Goal: Register for event/course: Sign up to attend an event or enroll in a course

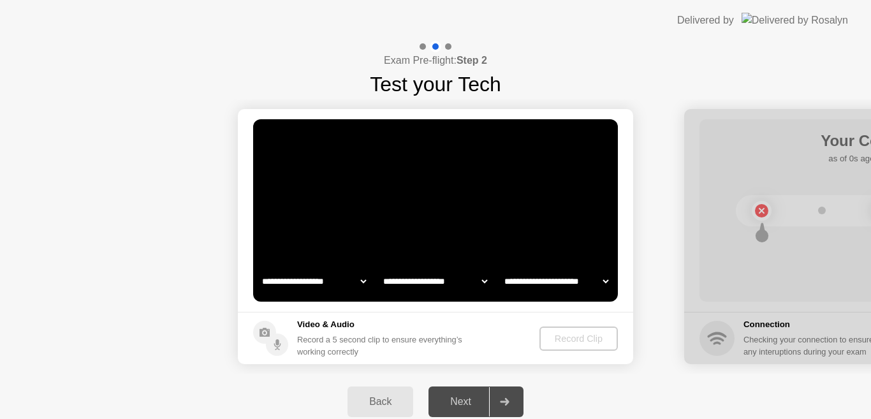
select select "**********"
select select "*******"
click at [587, 344] on div "Record Clip" at bounding box center [579, 339] width 68 height 10
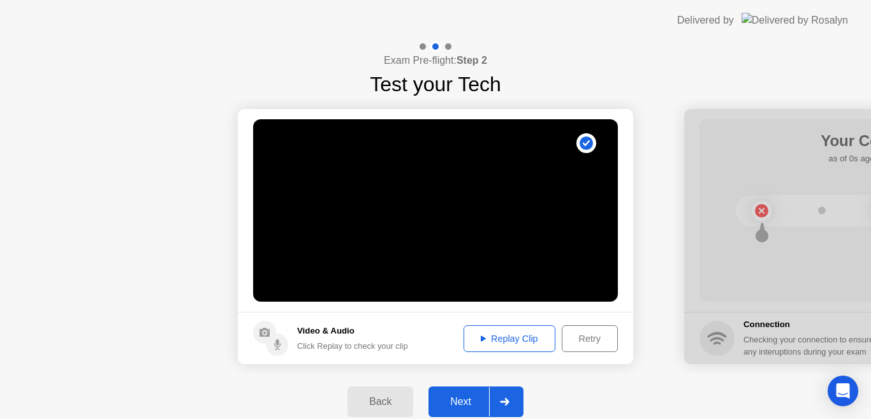
click at [459, 401] on div "Next" at bounding box center [461, 401] width 57 height 11
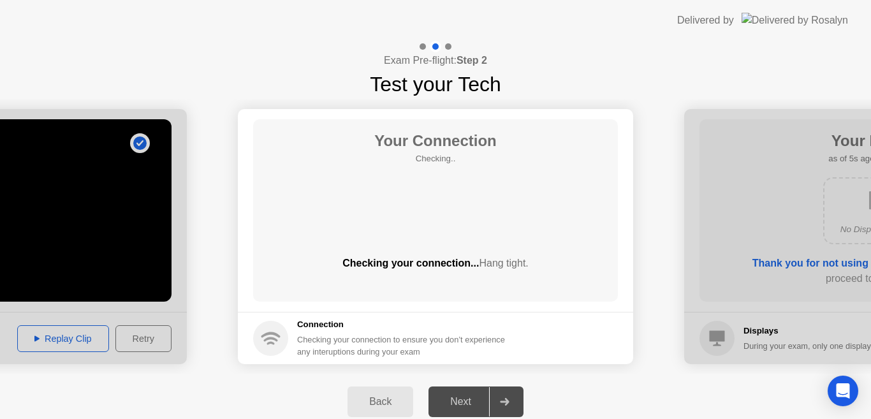
click at [459, 402] on div "Next" at bounding box center [461, 401] width 57 height 11
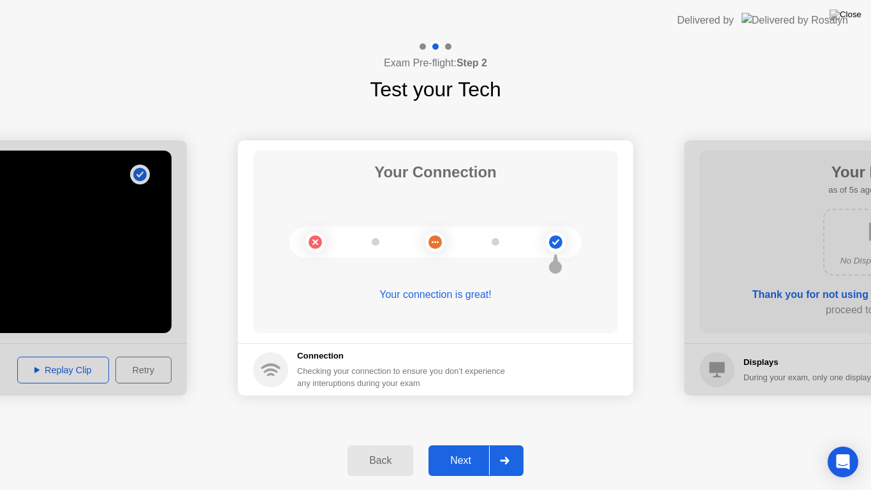
click at [466, 419] on div "Next" at bounding box center [461, 460] width 57 height 11
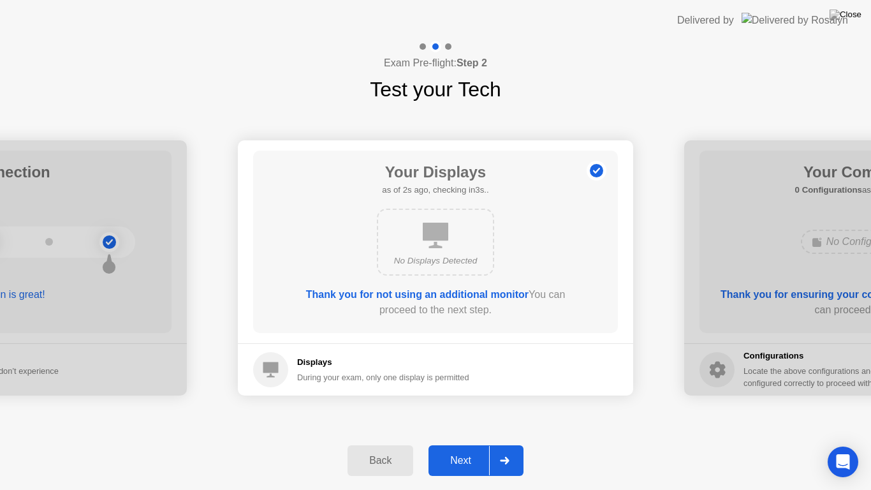
click at [466, 419] on div "Next" at bounding box center [461, 460] width 57 height 11
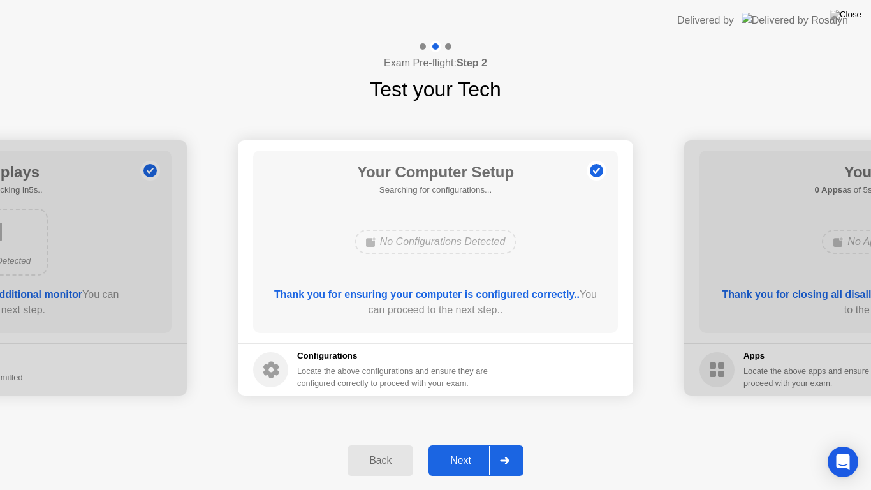
click at [466, 419] on div "Next" at bounding box center [461, 460] width 57 height 11
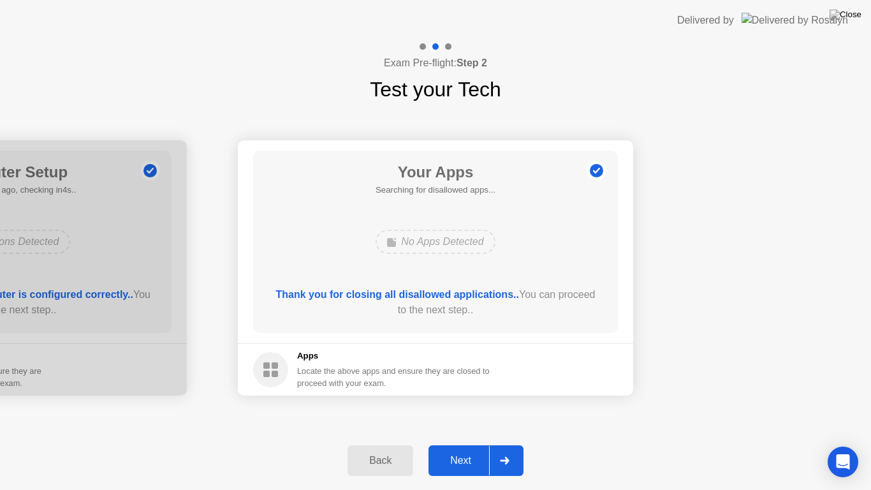
click at [466, 419] on div "Next" at bounding box center [461, 460] width 57 height 11
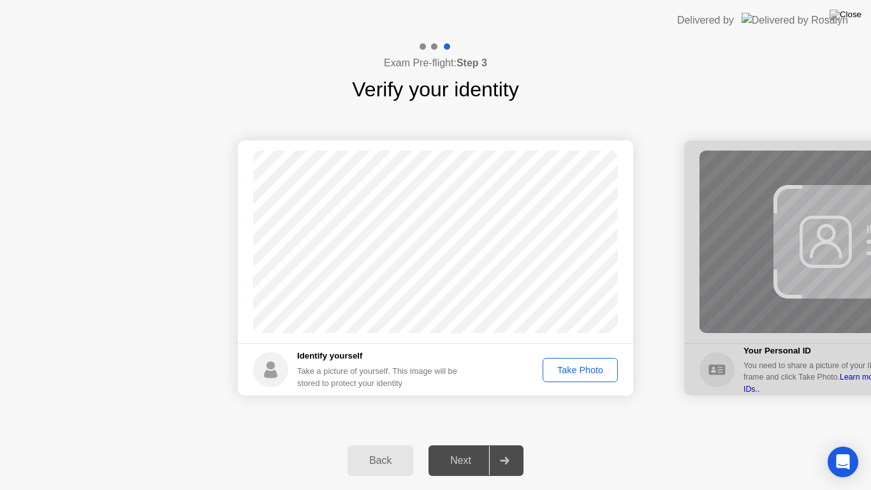
click at [571, 368] on div "Take Photo" at bounding box center [580, 370] width 66 height 10
click at [471, 419] on div "Next" at bounding box center [461, 460] width 57 height 11
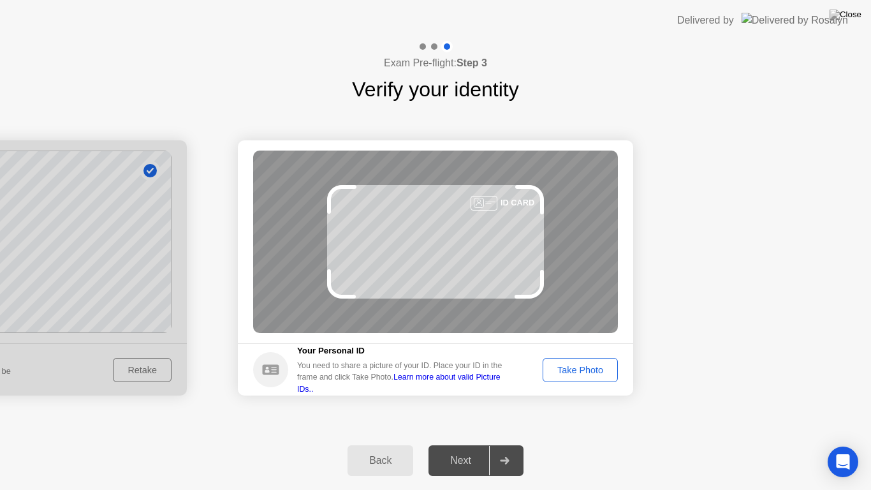
click at [584, 369] on div "Take Photo" at bounding box center [580, 370] width 66 height 10
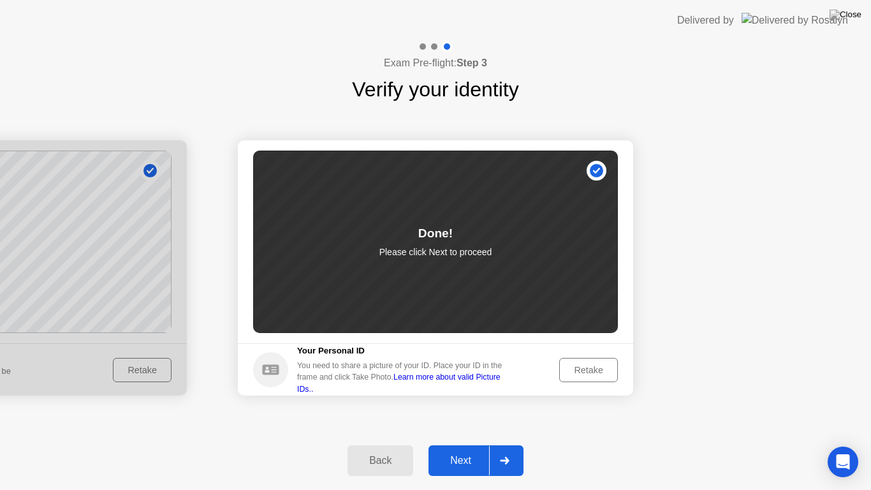
click at [470, 419] on div "Next" at bounding box center [461, 460] width 57 height 11
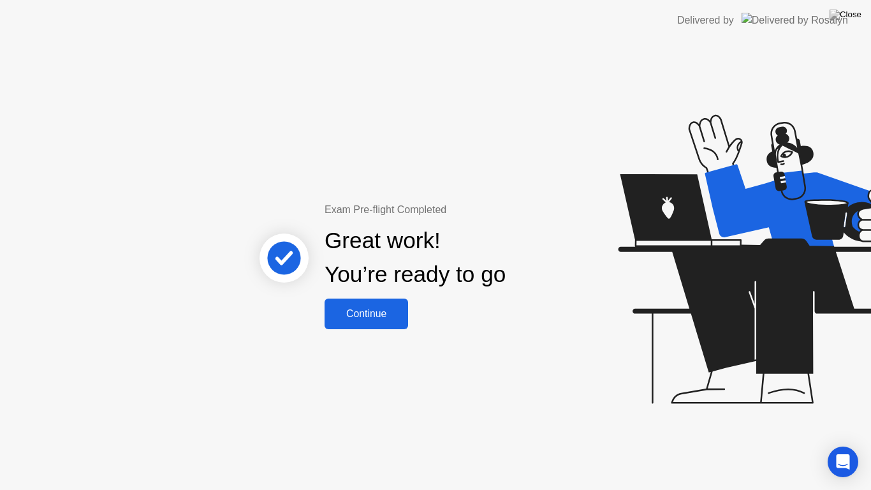
click at [375, 312] on div "Continue" at bounding box center [367, 313] width 76 height 11
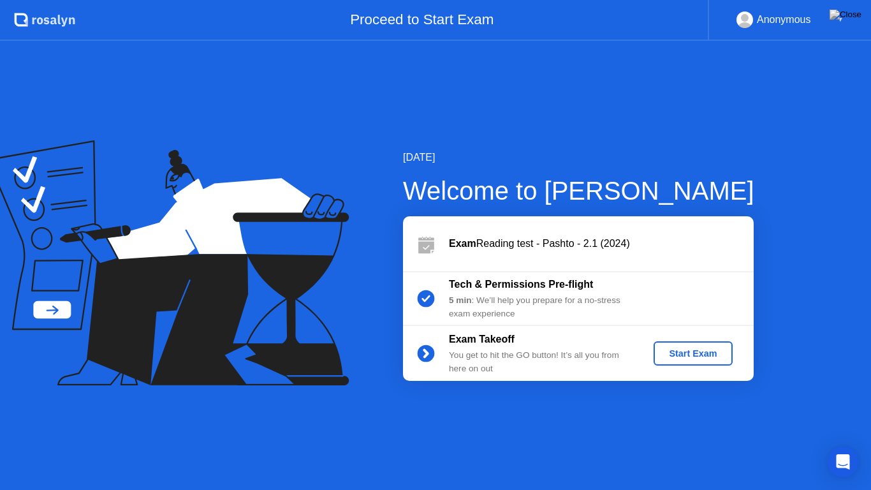
click at [691, 355] on div "Start Exam" at bounding box center [693, 353] width 68 height 10
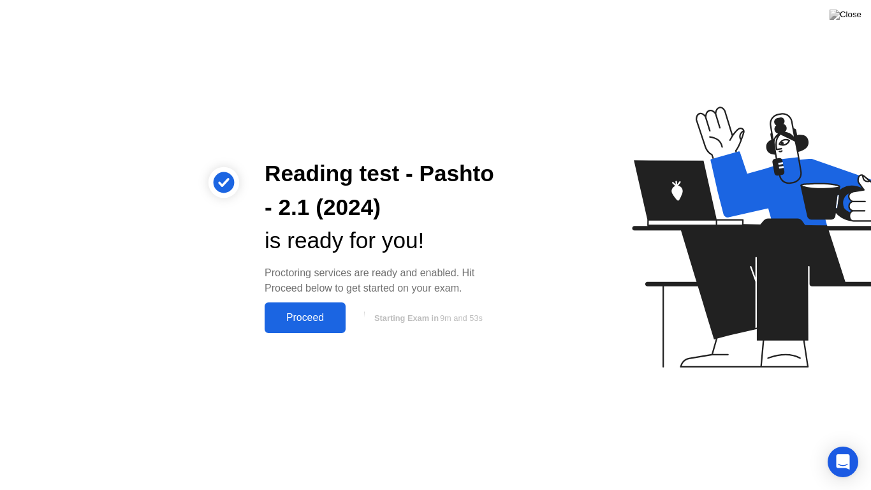
click at [315, 318] on div "Proceed" at bounding box center [305, 317] width 73 height 11
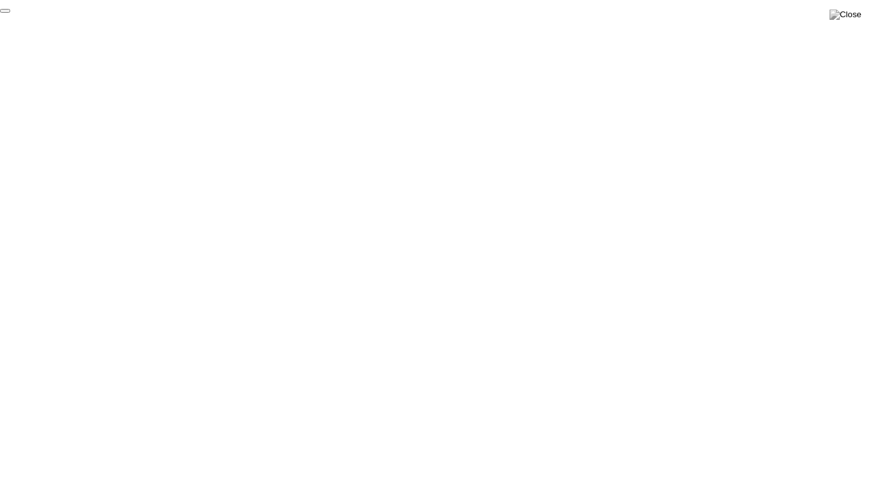
click div "End Proctoring Session"
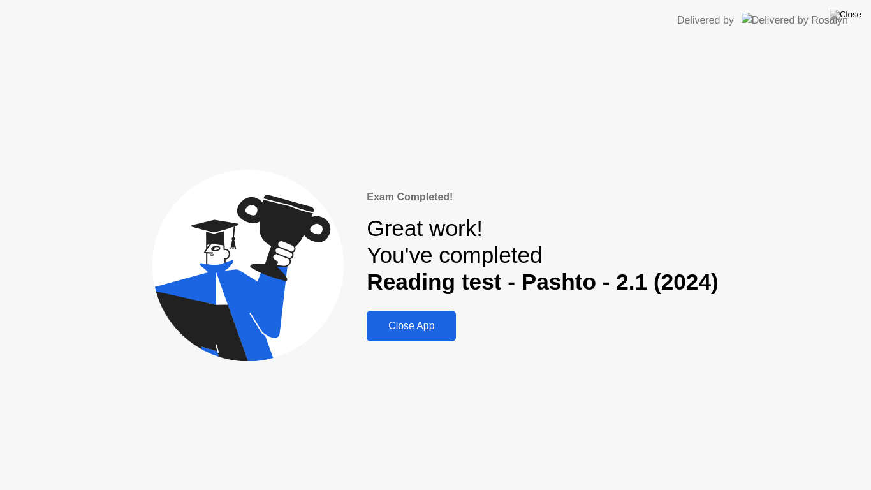
click at [421, 326] on div "Close App" at bounding box center [412, 325] width 82 height 11
